Goal: Use online tool/utility: Use online tool/utility

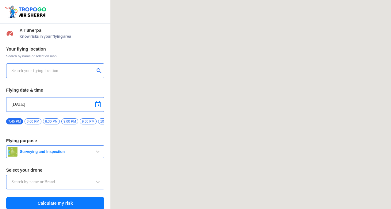
type input "Lookout VTOL_Tactical"
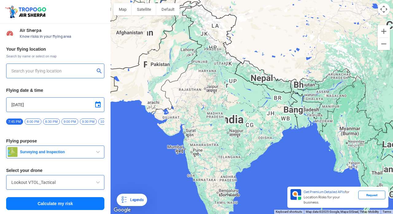
type input "[STREET_ADDRESS]"
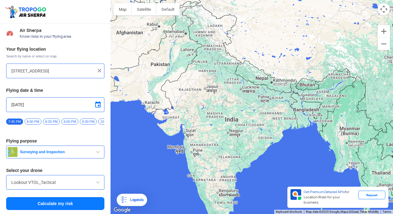
click at [99, 71] on img at bounding box center [99, 70] width 6 height 6
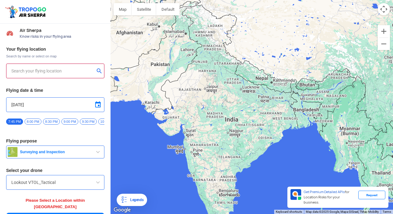
click at [41, 74] on input "text" at bounding box center [52, 70] width 83 height 7
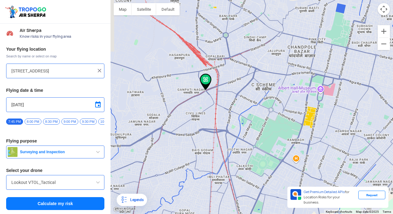
drag, startPoint x: 160, startPoint y: 93, endPoint x: 359, endPoint y: 172, distance: 214.5
click at [359, 172] on div "To navigate, press the arrow keys." at bounding box center [251, 107] width 282 height 214
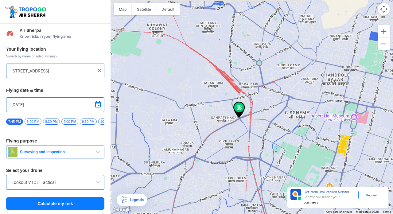
drag, startPoint x: 206, startPoint y: 95, endPoint x: 240, endPoint y: 124, distance: 44.8
click at [240, 124] on div "To navigate, press the arrow keys." at bounding box center [251, 107] width 282 height 214
click at [241, 111] on img at bounding box center [239, 110] width 12 height 17
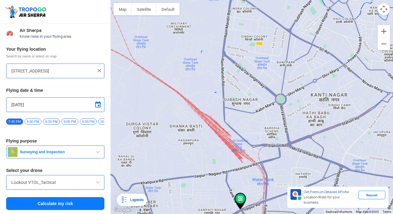
click at [231, 154] on div "To navigate, press the arrow keys." at bounding box center [251, 107] width 282 height 214
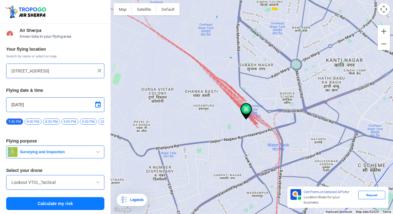
type input "[GEOGRAPHIC_DATA], [GEOGRAPHIC_DATA], [GEOGRAPHIC_DATA] 302006, [GEOGRAPHIC_DAT…"
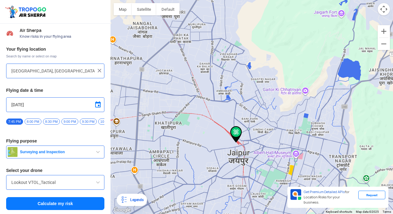
click at [34, 121] on span "8:00 PM" at bounding box center [33, 121] width 17 height 6
click at [50, 121] on span "8:30 PM" at bounding box center [51, 121] width 17 height 6
click at [97, 105] on span at bounding box center [97, 104] width 7 height 7
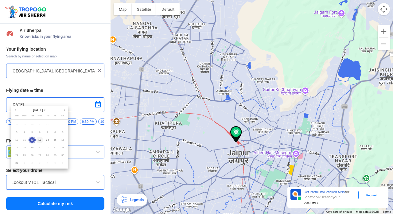
click at [40, 140] on span "13" at bounding box center [39, 139] width 7 height 7
type input "[DATE]"
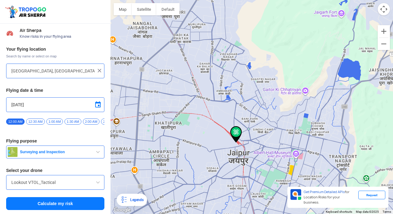
click at [46, 206] on button "Calculate my risk" at bounding box center [55, 203] width 98 height 13
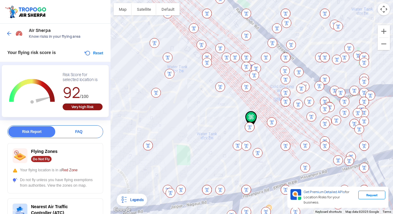
drag, startPoint x: 255, startPoint y: 108, endPoint x: 254, endPoint y: 129, distance: 21.8
click at [254, 129] on div "To navigate, press the arrow keys." at bounding box center [251, 107] width 282 height 214
click at [194, 29] on img at bounding box center [194, 28] width 10 height 10
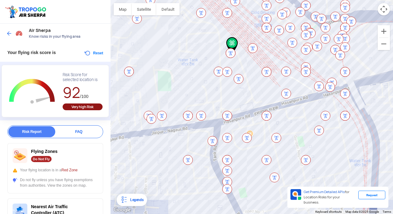
drag, startPoint x: 199, startPoint y: 72, endPoint x: 180, endPoint y: -1, distance: 75.4
click at [180, 0] on html "Location Risk Score Air Sherpa Know risks in your flying area Your flying risk …" at bounding box center [196, 107] width 393 height 214
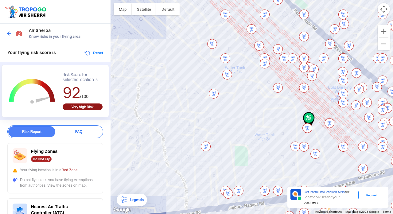
drag, startPoint x: 216, startPoint y: 94, endPoint x: 294, endPoint y: 168, distance: 108.2
click at [294, 168] on div "To navigate, press the arrow keys." at bounding box center [251, 107] width 282 height 214
click at [382, 44] on button "Zoom out" at bounding box center [383, 44] width 12 height 12
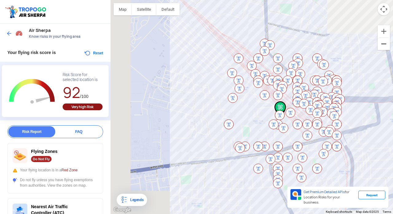
click at [382, 44] on button "Zoom out" at bounding box center [383, 44] width 12 height 12
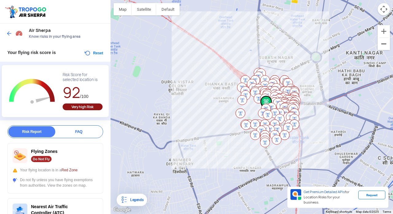
click at [382, 44] on button "Zoom out" at bounding box center [383, 44] width 12 height 12
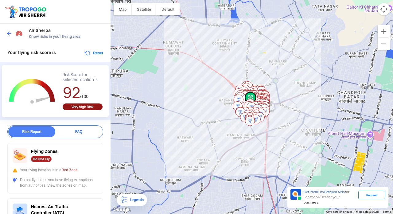
drag, startPoint x: 308, startPoint y: 76, endPoint x: 298, endPoint y: 74, distance: 9.7
click at [298, 74] on div "To navigate, press the arrow keys." at bounding box center [251, 107] width 282 height 214
click at [10, 34] on img at bounding box center [9, 33] width 6 height 6
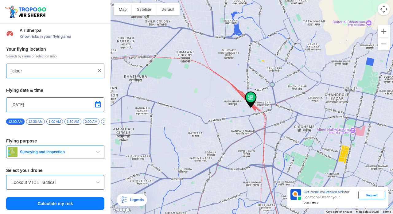
type input "[GEOGRAPHIC_DATA], [GEOGRAPHIC_DATA], [GEOGRAPHIC_DATA] 302006, [GEOGRAPHIC_DAT…"
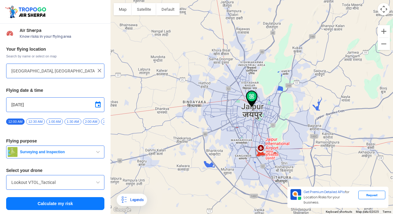
click at [98, 69] on img at bounding box center [99, 70] width 6 height 6
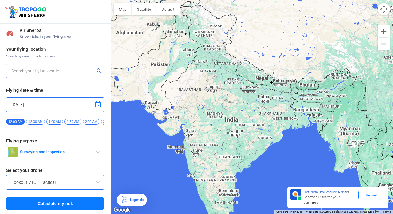
click at [37, 71] on input "text" at bounding box center [52, 70] width 83 height 7
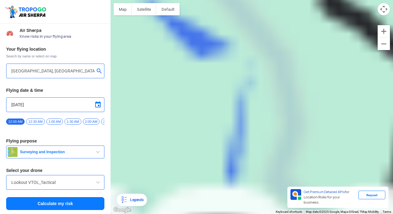
type input "[GEOGRAPHIC_DATA], [GEOGRAPHIC_DATA], [GEOGRAPHIC_DATA]"
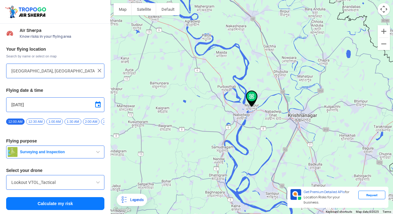
click at [52, 207] on button "Calculate my risk" at bounding box center [55, 203] width 98 height 13
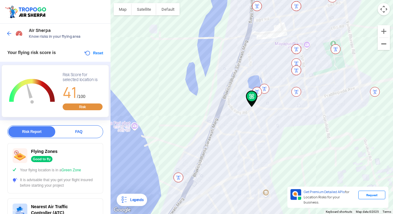
click at [383, 47] on button "Zoom out" at bounding box center [383, 44] width 12 height 12
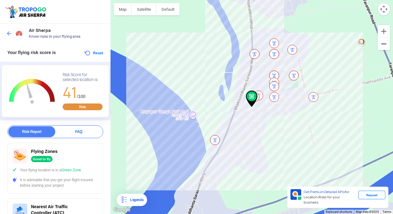
click at [383, 47] on button "Zoom out" at bounding box center [383, 44] width 12 height 12
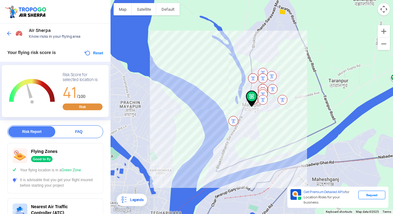
click at [293, 104] on div "To navigate, press the arrow keys." at bounding box center [251, 107] width 282 height 214
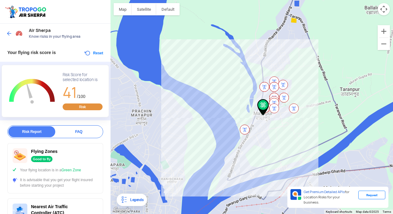
drag, startPoint x: 227, startPoint y: 105, endPoint x: 251, endPoint y: 122, distance: 29.9
click at [251, 122] on div "To navigate, press the arrow keys." at bounding box center [251, 107] width 282 height 214
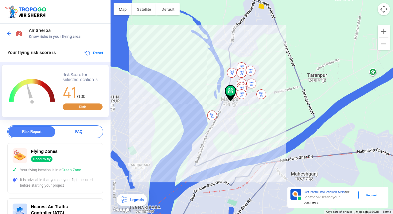
drag, startPoint x: 253, startPoint y: 124, endPoint x: 171, endPoint y: 74, distance: 95.6
click at [171, 74] on div "To navigate, press the arrow keys." at bounding box center [251, 107] width 282 height 214
click at [243, 106] on div "To navigate, press the arrow keys." at bounding box center [251, 107] width 282 height 214
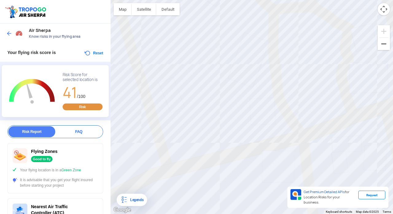
click at [382, 42] on button "Zoom out" at bounding box center [383, 44] width 12 height 12
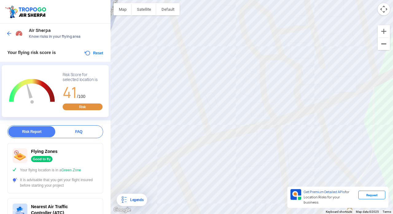
click at [382, 42] on button "Zoom out" at bounding box center [383, 44] width 12 height 12
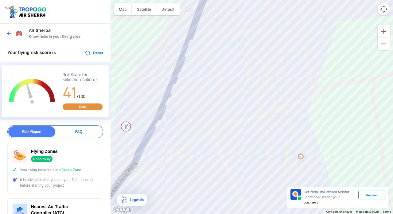
click at [96, 52] on button "Reset" at bounding box center [93, 52] width 19 height 7
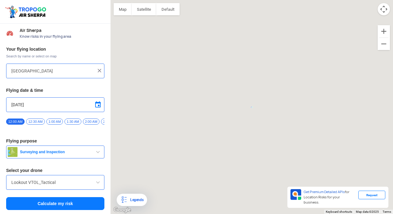
type input "[GEOGRAPHIC_DATA], [GEOGRAPHIC_DATA], [GEOGRAPHIC_DATA]"
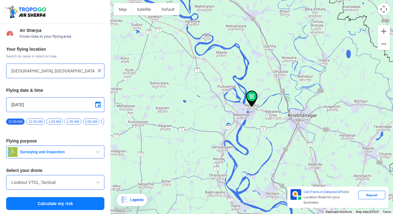
click at [100, 69] on img at bounding box center [99, 70] width 6 height 6
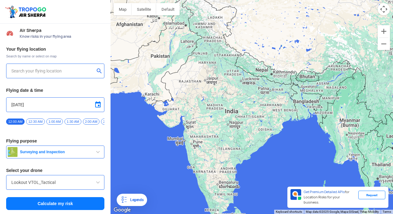
click at [44, 73] on input "text" at bounding box center [52, 70] width 83 height 7
type input "langenthal"
click at [46, 203] on button "Calculate my risk" at bounding box center [55, 203] width 98 height 13
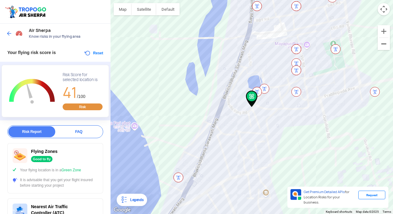
click at [386, 44] on button "Zoom out" at bounding box center [383, 44] width 12 height 12
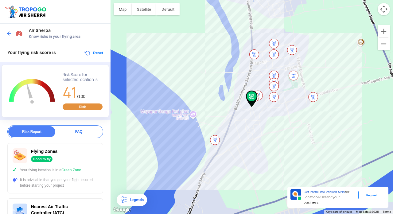
click at [386, 44] on button "Zoom out" at bounding box center [383, 44] width 12 height 12
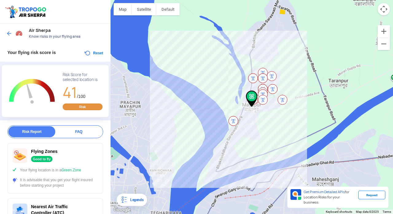
click at [96, 52] on button "Reset" at bounding box center [93, 52] width 19 height 7
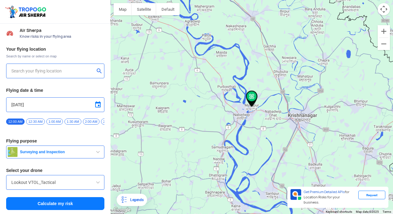
click at [47, 72] on input "text" at bounding box center [52, 70] width 83 height 7
type input "4900 [GEOGRAPHIC_DATA] [GEOGRAPHIC_DATA]"
click at [55, 123] on span "1:00 AM" at bounding box center [54, 121] width 17 height 6
click at [68, 123] on span "1:30 AM" at bounding box center [72, 121] width 17 height 6
click at [85, 121] on span "2:00 AM" at bounding box center [91, 121] width 17 height 6
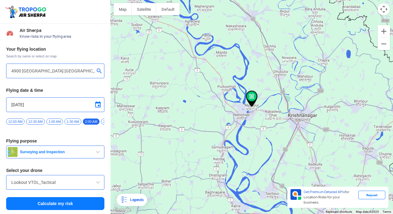
click at [101, 121] on div "12:00 AM 12:30 AM 1:00 AM 1:30 AM 2:00 AM 2:30 AM 3:00 AM 3:30 AM 4:00 AM 4:30 …" at bounding box center [55, 123] width 98 height 11
click at [104, 123] on div "Your flying location Search by name or select on map [STREET_ADDRESS] Flying da…" at bounding box center [55, 128] width 110 height 170
click at [102, 121] on div "12:00 AM 12:30 AM 1:00 AM 1:30 AM 2:00 AM 2:30 AM 3:00 AM 3:30 AM 4:00 AM 4:30 …" at bounding box center [55, 123] width 98 height 11
drag, startPoint x: 101, startPoint y: 121, endPoint x: 85, endPoint y: 120, distance: 16.0
click at [85, 120] on div "12:00 AM 12:30 AM 1:00 AM 1:30 AM 2:00 AM 2:30 AM 3:00 AM 3:30 AM 4:00 AM 4:30 …" at bounding box center [55, 123] width 98 height 11
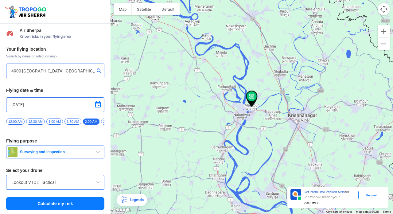
drag, startPoint x: 85, startPoint y: 120, endPoint x: 33, endPoint y: 120, distance: 52.1
click at [36, 120] on div "12:00 AM 12:30 AM 1:00 AM 1:30 AM 2:00 AM 2:30 AM 3:00 AM 3:30 AM 4:00 AM 4:30 …" at bounding box center [55, 123] width 98 height 11
click at [33, 120] on span "12:30 AM" at bounding box center [35, 121] width 18 height 6
click at [58, 204] on button "Calculate my risk" at bounding box center [55, 203] width 98 height 13
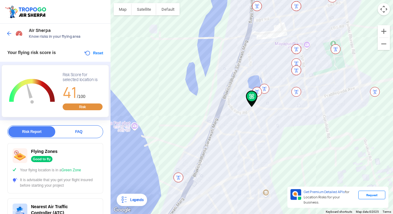
click at [94, 52] on button "Reset" at bounding box center [93, 52] width 19 height 7
